Goal: Transaction & Acquisition: Purchase product/service

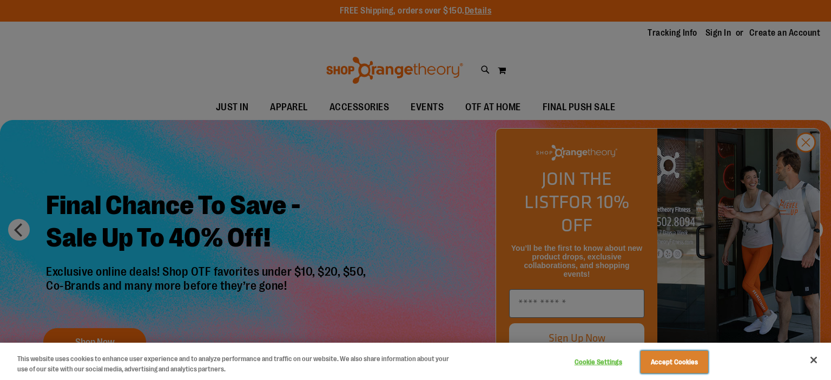
click at [683, 361] on button "Accept Cookies" at bounding box center [675, 362] width 68 height 23
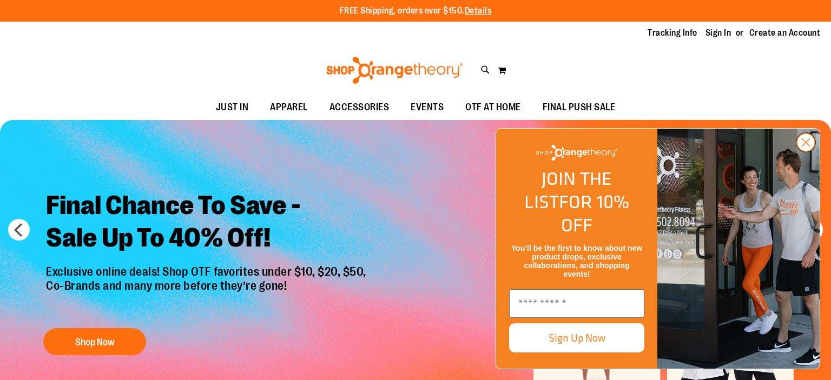
click at [806, 152] on circle "Close dialog" at bounding box center [806, 143] width 18 height 18
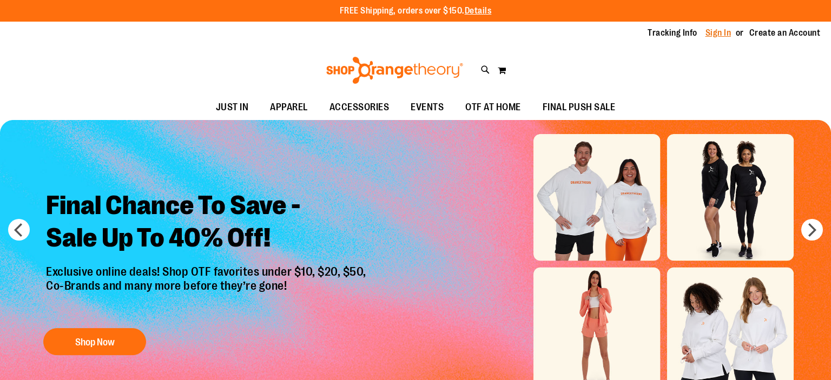
click at [718, 34] on link "Sign In" at bounding box center [719, 33] width 26 height 12
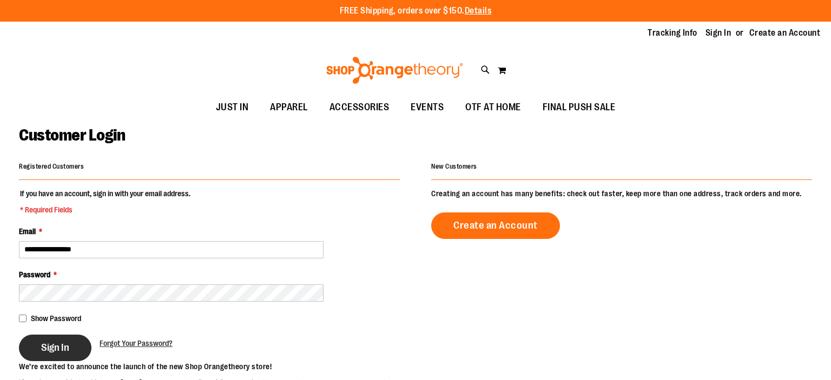
click at [40, 349] on button "Sign In" at bounding box center [55, 348] width 73 height 27
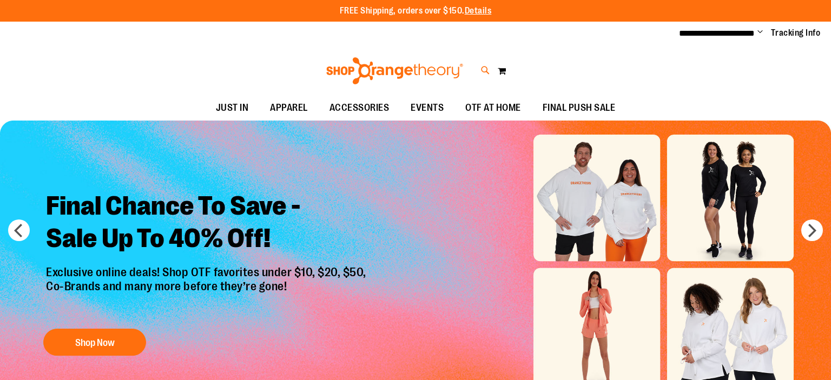
click at [486, 72] on icon at bounding box center [485, 70] width 9 height 12
click at [485, 60] on input "Search" at bounding box center [416, 61] width 658 height 36
type input "*****"
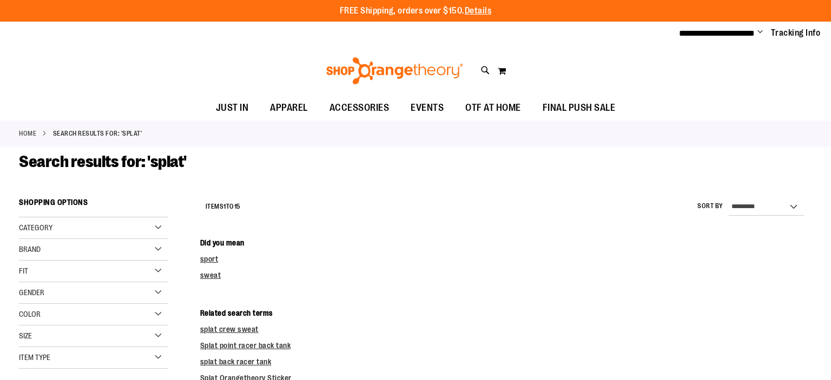
type input "**********"
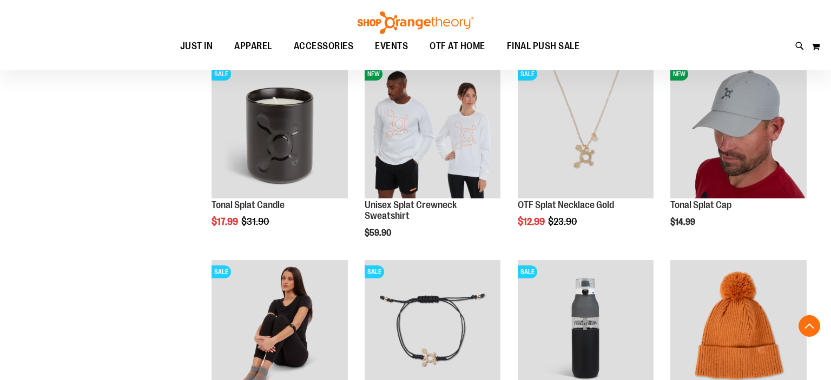
scroll to position [457, 0]
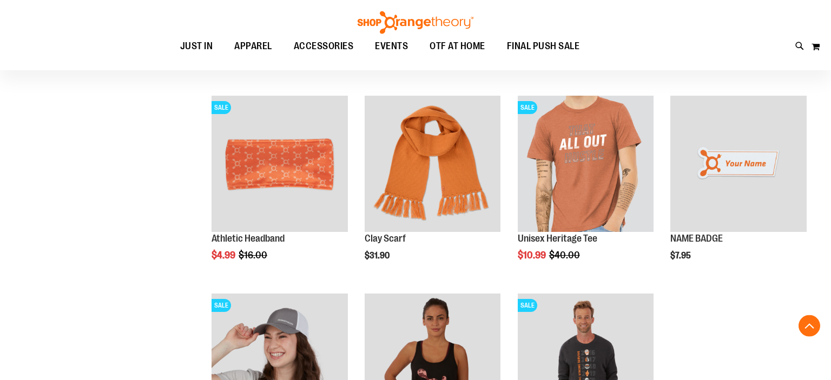
scroll to position [1485, 0]
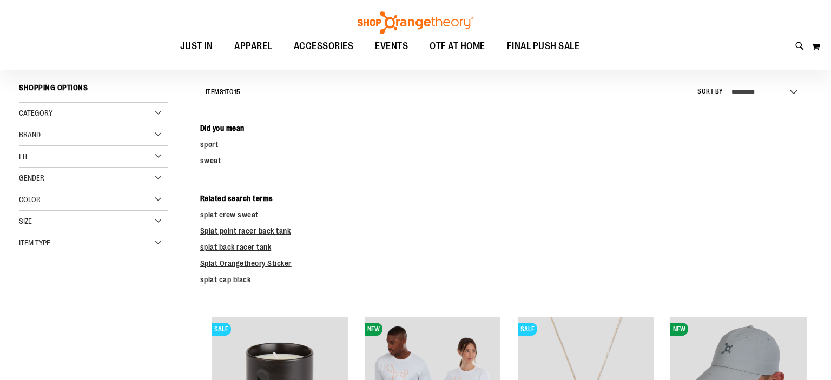
scroll to position [228, 0]
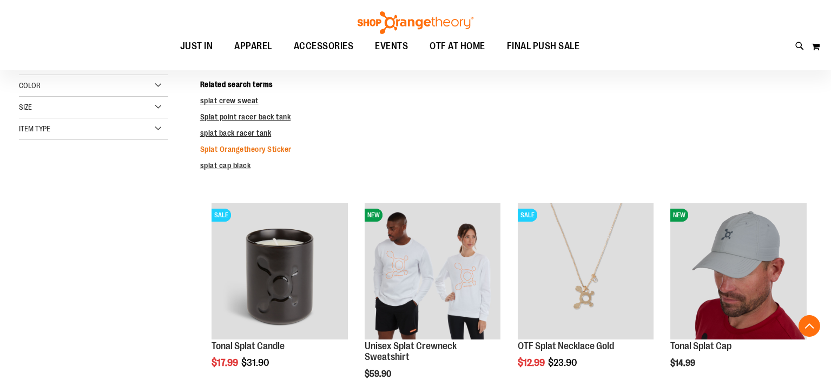
click at [273, 145] on link "Splat Orangetheory Sticker" at bounding box center [245, 149] width 91 height 9
